Goal: Task Accomplishment & Management: Use online tool/utility

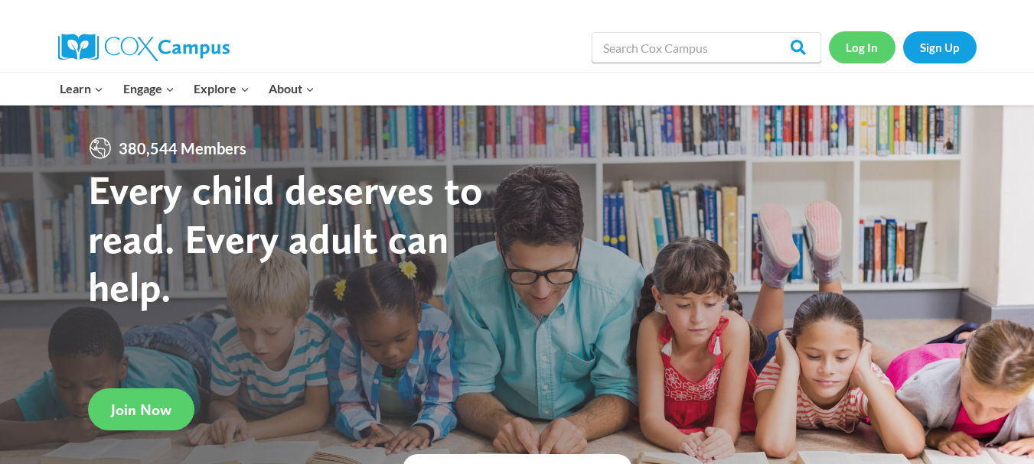
click at [868, 51] on link "Log In" at bounding box center [862, 46] width 67 height 31
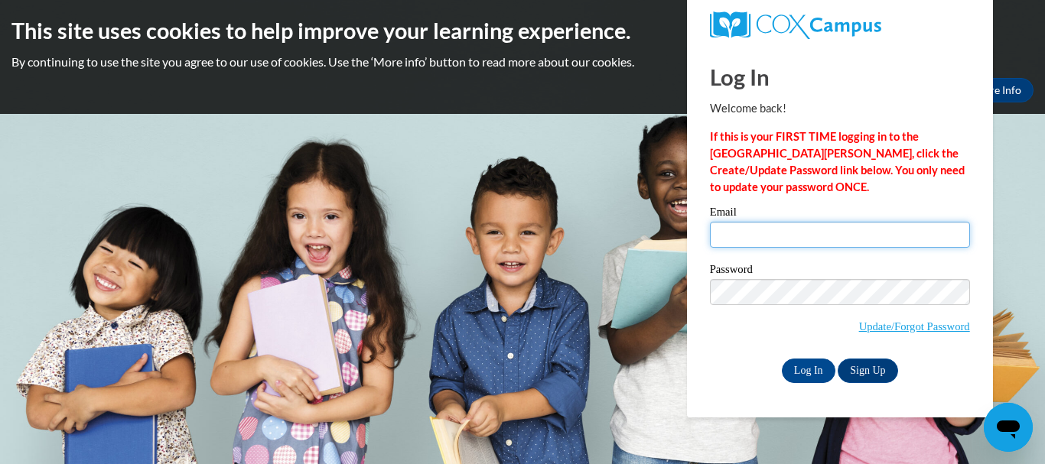
click at [773, 232] on input "Email" at bounding box center [840, 235] width 260 height 26
type input "suzfor@rcn.com"
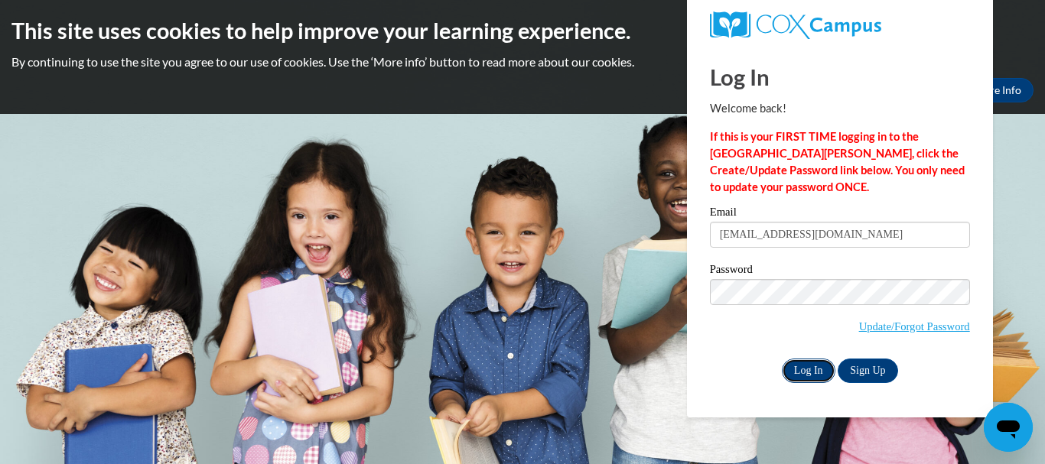
click at [806, 364] on input "Log In" at bounding box center [809, 371] width 54 height 24
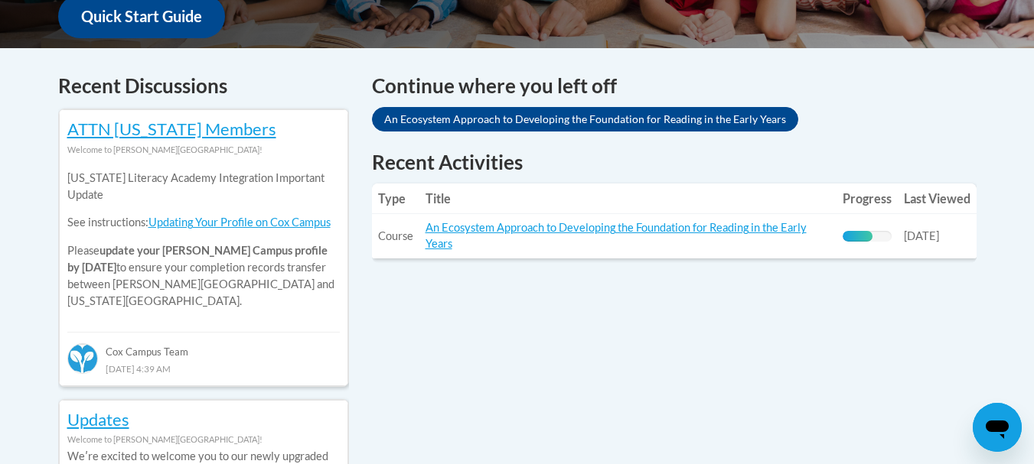
scroll to position [612, 0]
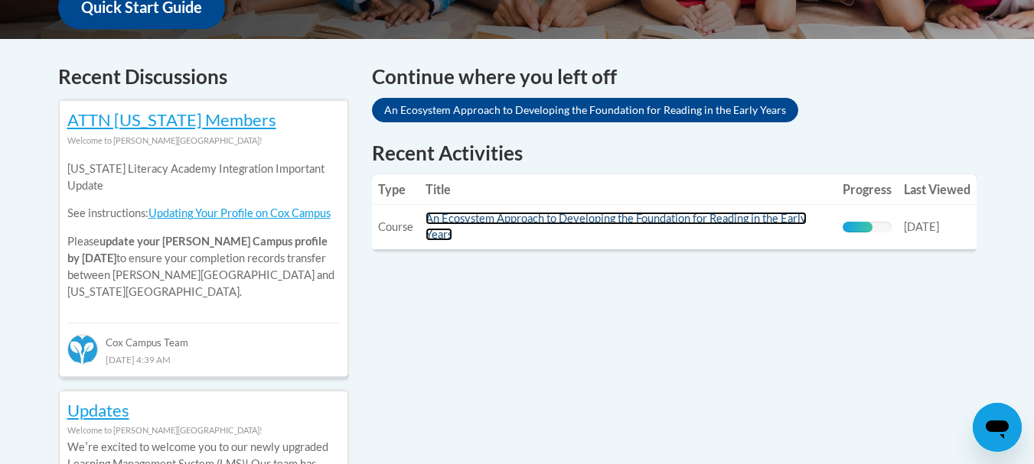
click at [594, 217] on link "An Ecosystem Approach to Developing the Foundation for Reading in the Early Yea…" at bounding box center [615, 226] width 381 height 29
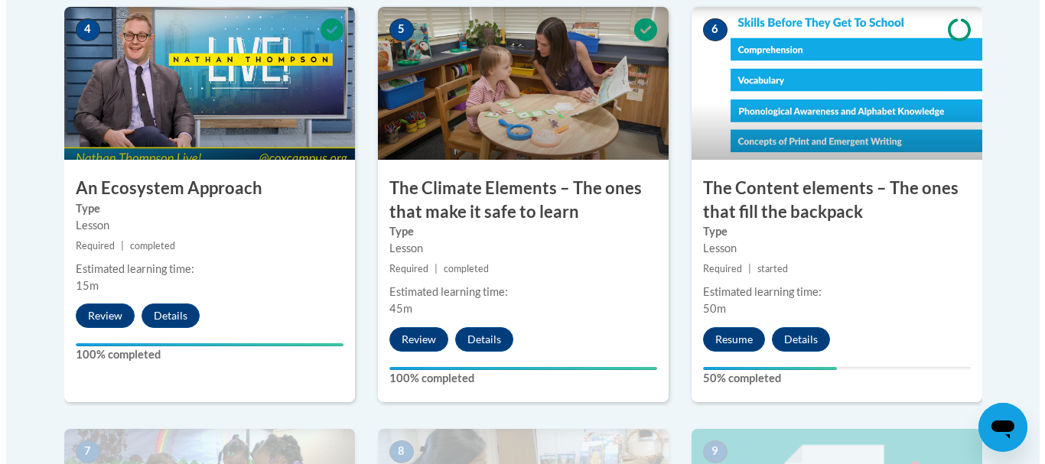
scroll to position [995, 0]
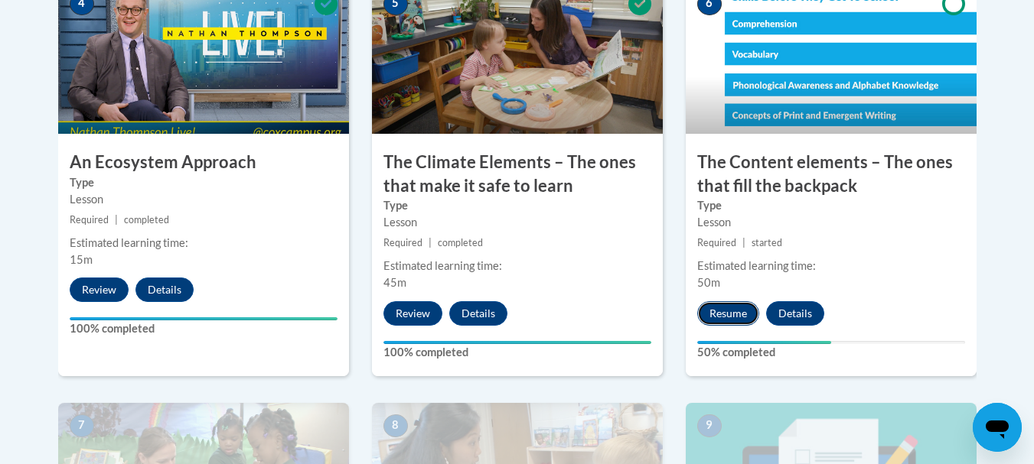
click at [730, 314] on button "Resume" at bounding box center [728, 313] width 62 height 24
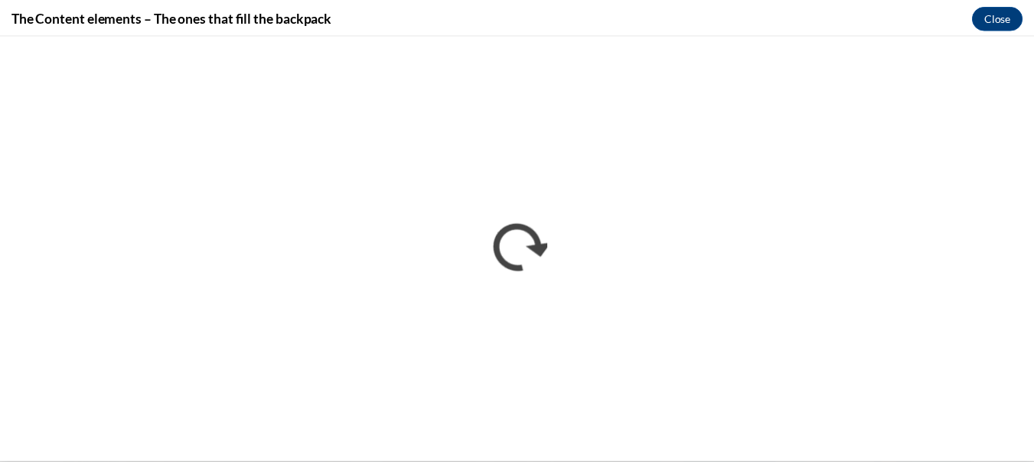
scroll to position [0, 0]
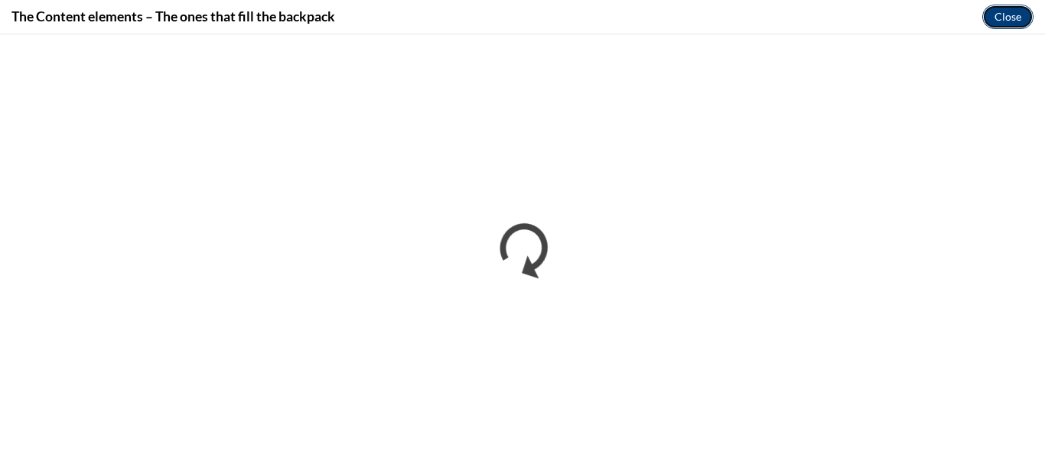
click at [999, 15] on button "Close" at bounding box center [1007, 17] width 51 height 24
